Goal: Navigation & Orientation: Find specific page/section

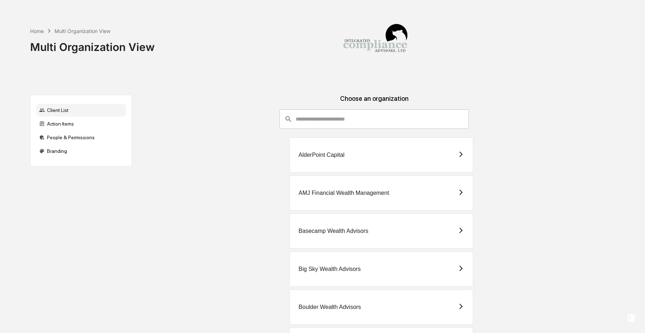
click at [330, 117] on input "consultant-dashboard__filter-organizations-search-bar" at bounding box center [381, 118] width 173 height 19
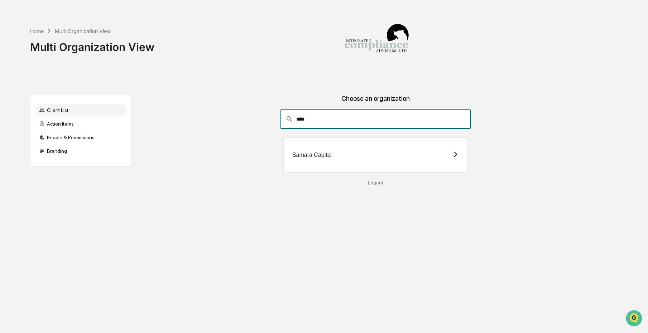
type input "****"
click at [299, 159] on div "Samara Capital" at bounding box center [376, 154] width 185 height 35
